Goal: Task Accomplishment & Management: Use online tool/utility

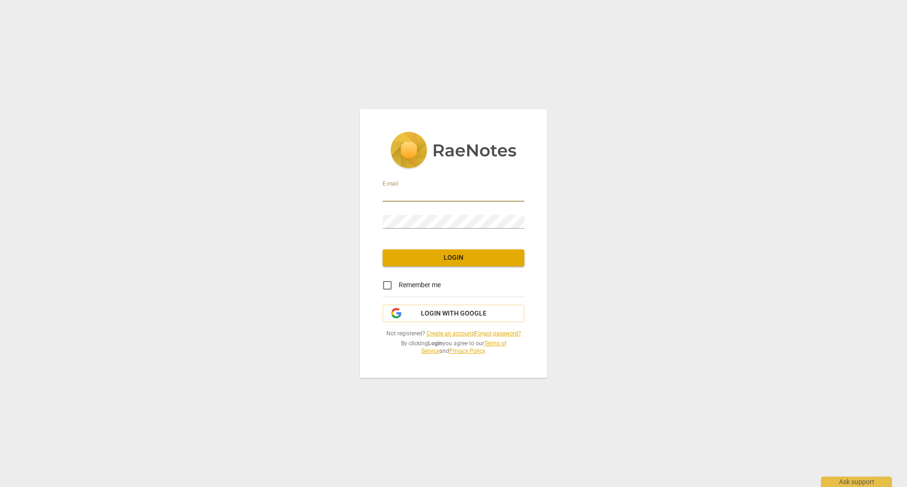
click at [412, 192] on input "email" at bounding box center [453, 195] width 142 height 14
type input "[EMAIL_ADDRESS][DOMAIN_NAME]"
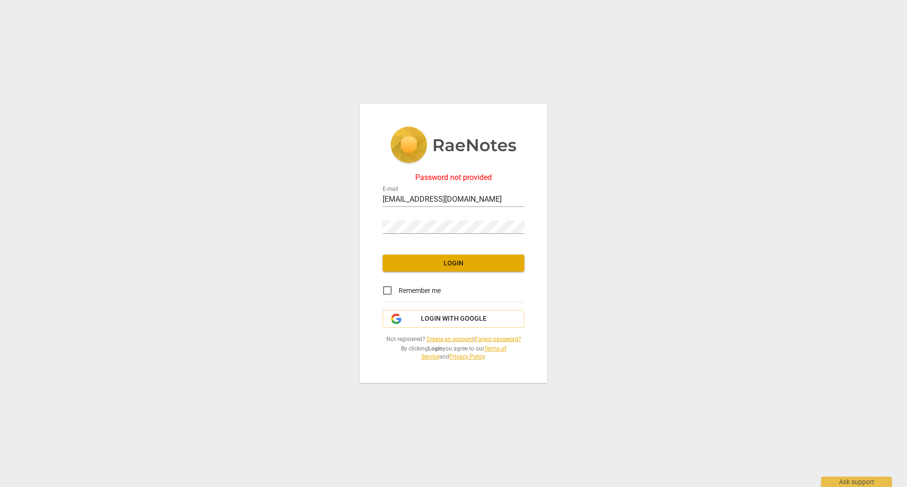
click at [485, 337] on link "Forgot password?" at bounding box center [498, 339] width 46 height 7
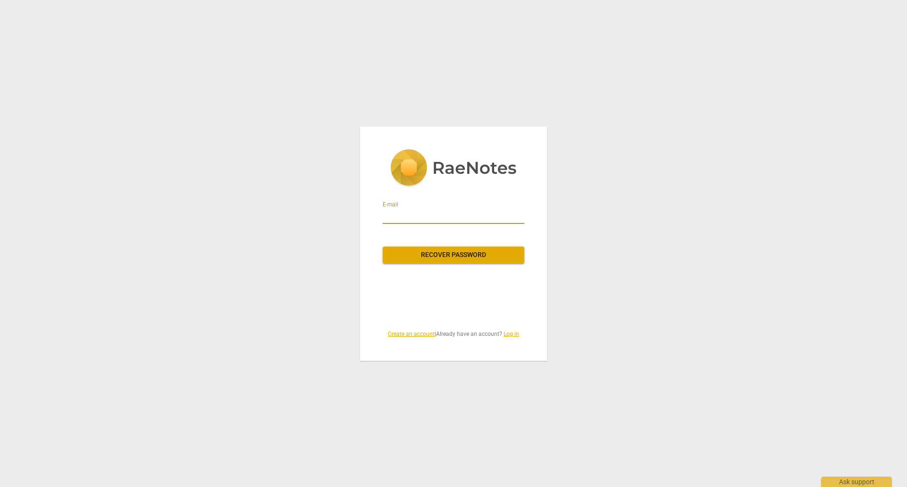
click at [395, 218] on input "email" at bounding box center [453, 216] width 142 height 15
type input "[EMAIL_ADDRESS][DOMAIN_NAME]"
click at [450, 253] on span "Recover password" at bounding box center [453, 254] width 127 height 9
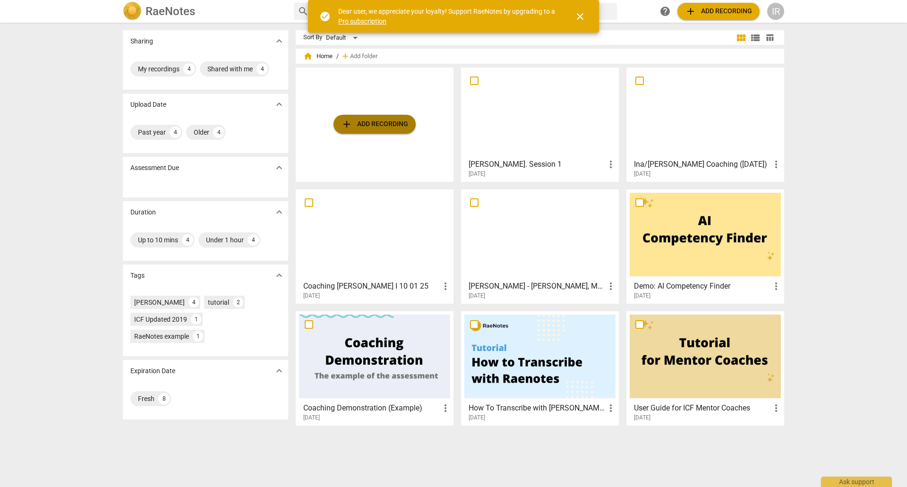
click at [343, 121] on span "add" at bounding box center [346, 124] width 11 height 11
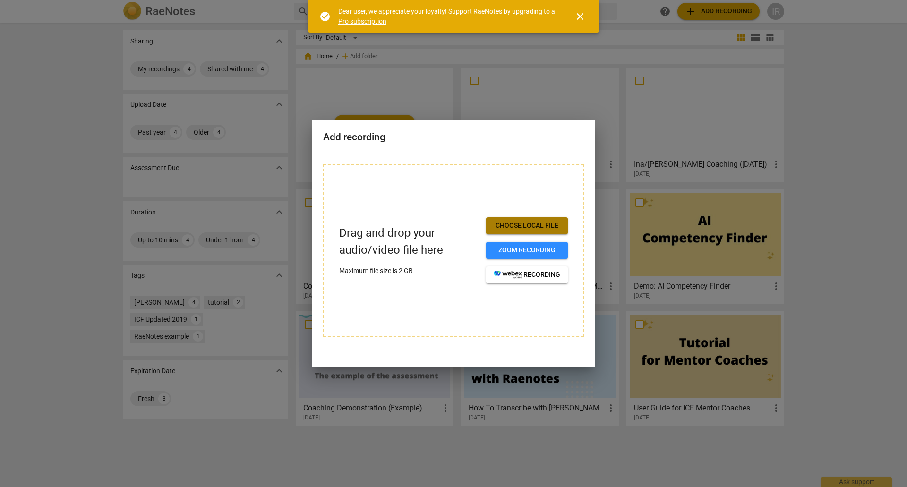
click at [516, 219] on button "Choose local file" at bounding box center [527, 225] width 82 height 17
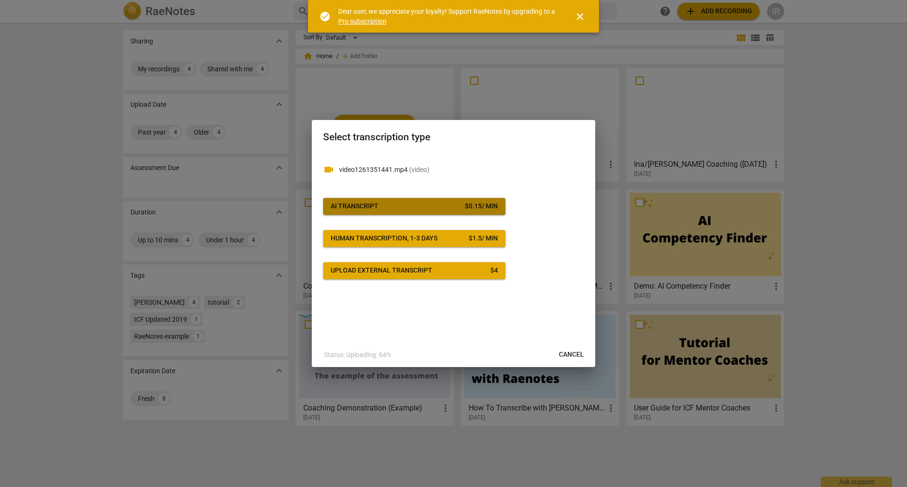
click at [351, 208] on div "AI Transcript" at bounding box center [355, 206] width 48 height 9
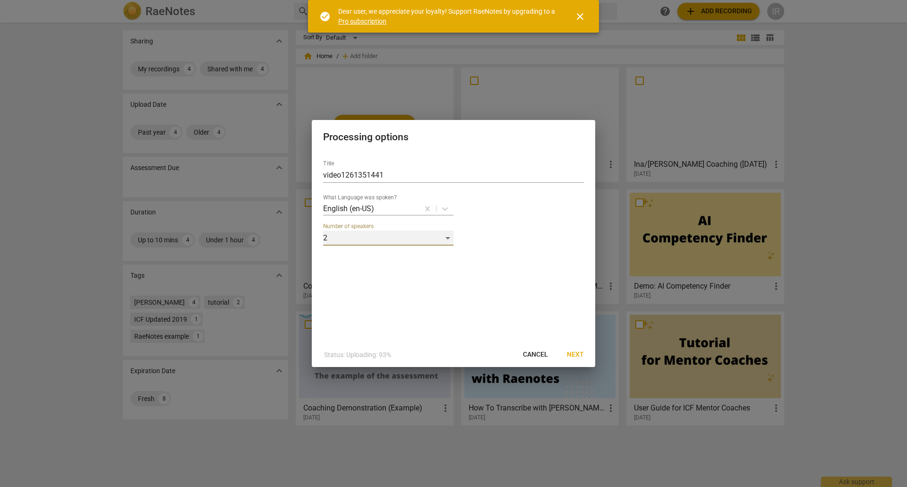
click at [448, 236] on div "2" at bounding box center [388, 237] width 130 height 15
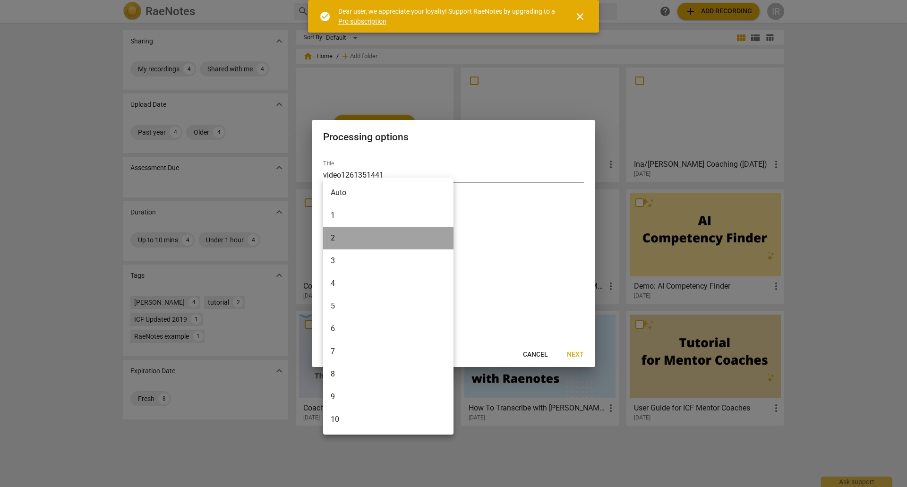
click at [448, 236] on li "2" at bounding box center [388, 238] width 130 height 23
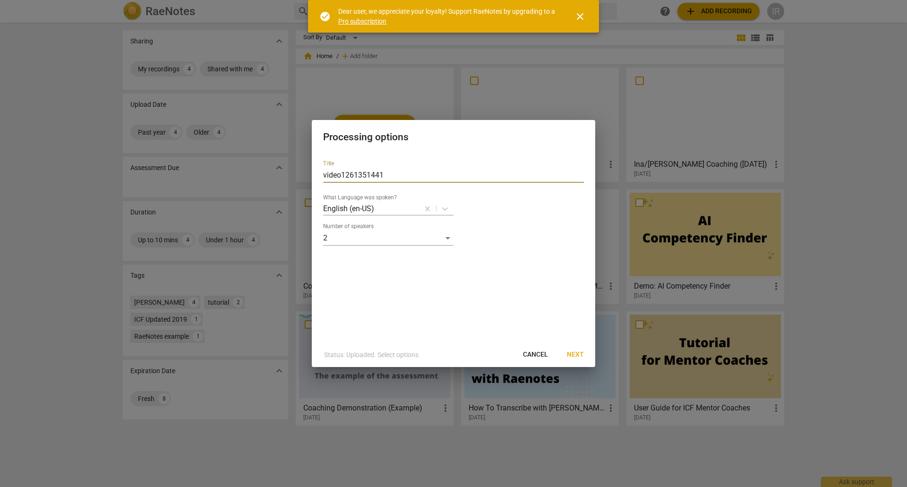
click at [395, 178] on input "video1261351441" at bounding box center [453, 175] width 261 height 15
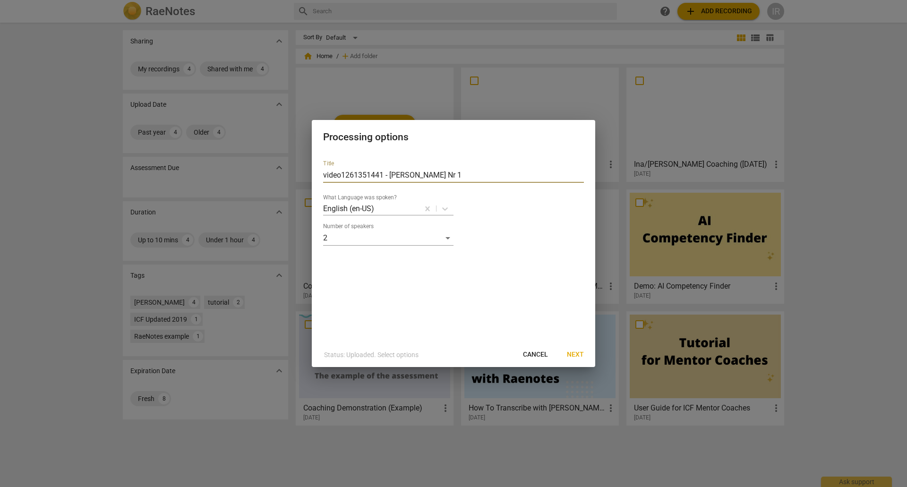
type input "video1261351441 - Daphne Nr 1"
click at [575, 355] on span "Next" at bounding box center [575, 354] width 17 height 9
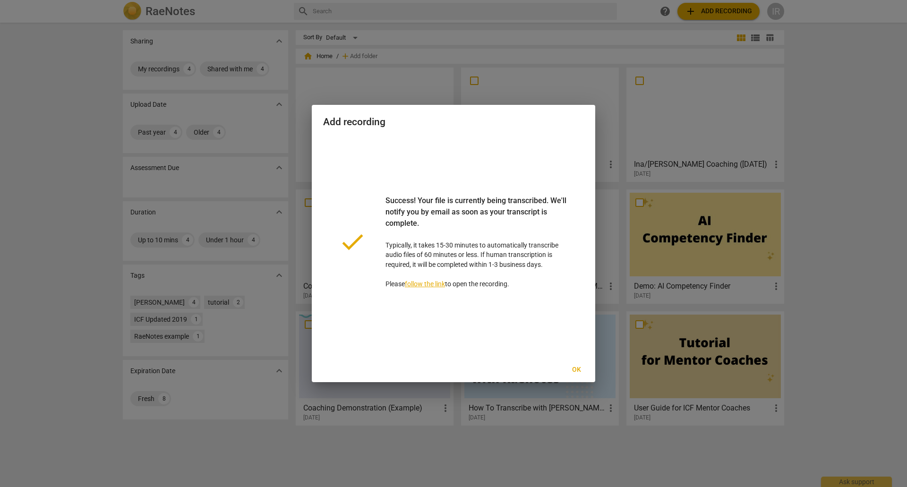
click at [414, 282] on link "follow the link" at bounding box center [425, 284] width 40 height 8
